Goal: Information Seeking & Learning: Understand process/instructions

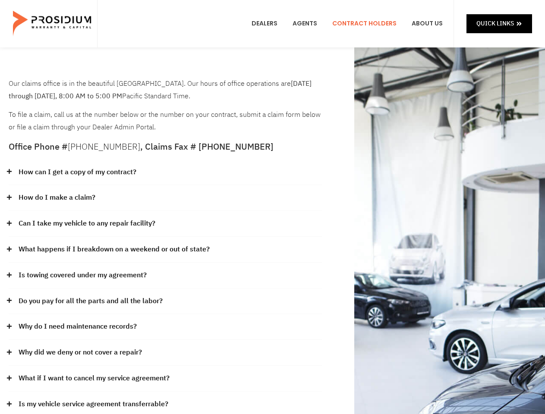
click at [272, 207] on div "How do I make a claim?" at bounding box center [165, 198] width 313 height 26
click at [165, 173] on div "How can I get a copy of my contract?" at bounding box center [165, 173] width 313 height 26
click at [77, 172] on link "How can I get a copy of my contract?" at bounding box center [78, 172] width 118 height 13
click at [165, 198] on div "How do I make a claim?" at bounding box center [165, 198] width 313 height 26
click at [57, 198] on link "How do I make a claim?" at bounding box center [57, 198] width 77 height 13
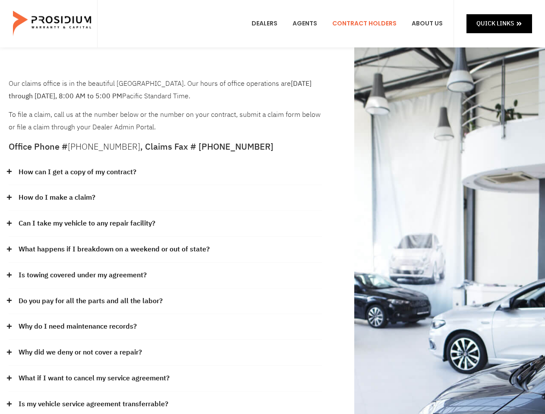
click at [165, 224] on div "Can I take my vehicle to any repair facility?" at bounding box center [165, 224] width 313 height 26
click at [87, 224] on link "Can I take my vehicle to any repair facility?" at bounding box center [87, 224] width 137 height 13
click at [165, 250] on link "What happens if I breakdown on a weekend or out of state?" at bounding box center [114, 249] width 191 height 13
click at [113, 249] on link "What happens if I breakdown on a weekend or out of state?" at bounding box center [114, 249] width 191 height 13
click at [165, 276] on div "Is towing covered under my agreement?" at bounding box center [165, 276] width 313 height 26
